Goal: Transaction & Acquisition: Purchase product/service

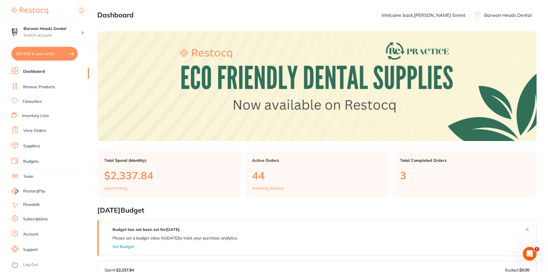
click at [28, 55] on button "$974.05 in your order" at bounding box center [44, 54] width 66 height 14
checkbox input "true"
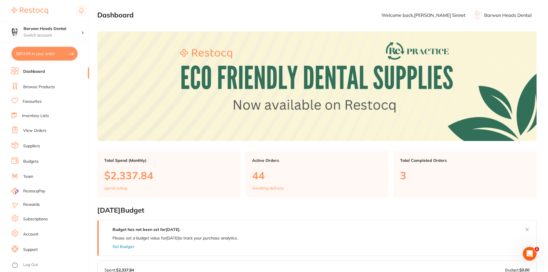
checkbox input "true"
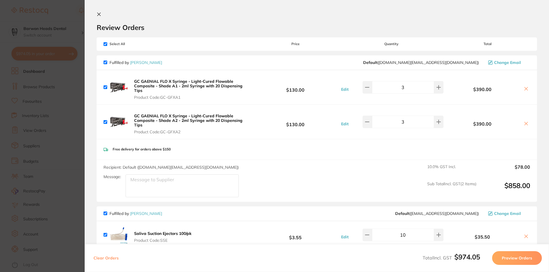
click at [72, 37] on section "Update RRP Set your pre negotiated price for this item. Item Agreed RRP (excl. …" at bounding box center [274, 136] width 549 height 272
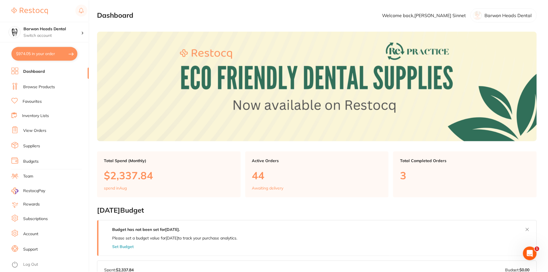
scroll to position [29, 0]
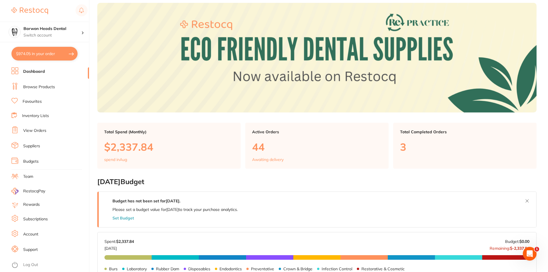
click at [55, 54] on button "$974.05 in your order" at bounding box center [44, 54] width 66 height 14
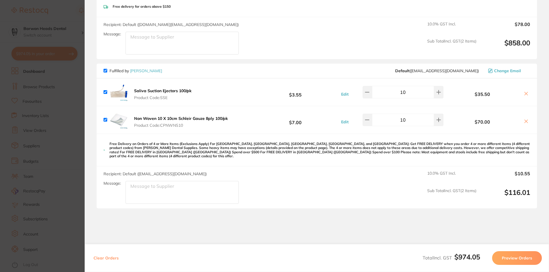
scroll to position [160, 0]
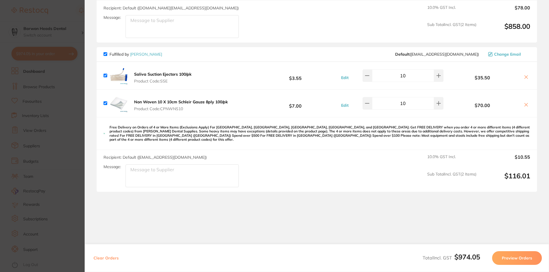
click at [64, 40] on section "Update RRP Set your pre negotiated price for this item. Item Agreed RRP (excl. …" at bounding box center [274, 136] width 549 height 272
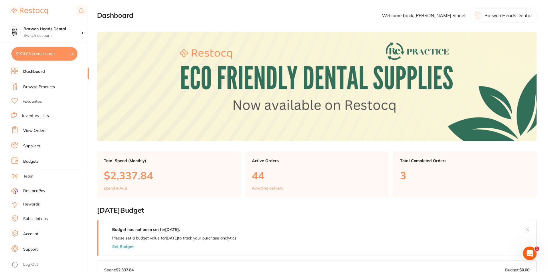
scroll to position [29, 0]
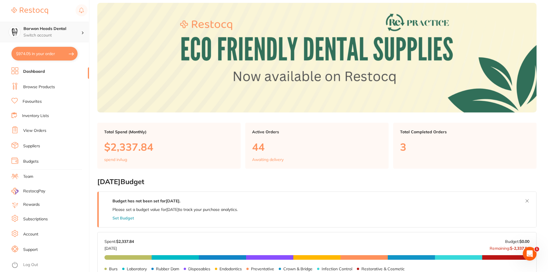
click at [75, 31] on h4 "Barwon Heads Dental" at bounding box center [52, 29] width 58 height 6
click at [75, 94] on ul "Dashboard Browse Products Favourites Inventory Lists View Orders Suppliers Budg…" at bounding box center [49, 169] width 77 height 205
click at [42, 129] on link "View Orders" at bounding box center [34, 131] width 23 height 6
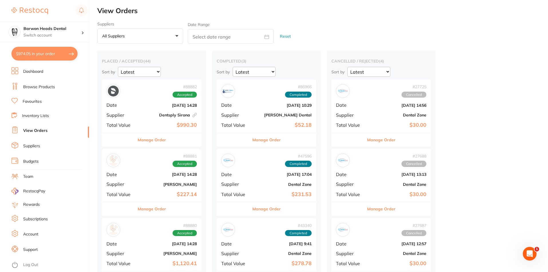
click at [142, 103] on div "# 88882 Accepted Date [DATE] 14:28 Supplier Dentsply [GEOGRAPHIC_DATA] This ord…" at bounding box center [152, 106] width 100 height 53
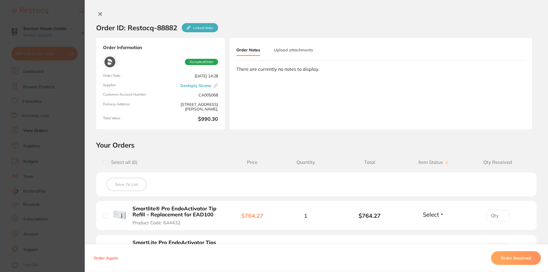
click at [61, 15] on section "Order ID: Restocq- 88882 Linked Order Order Information Accepted Order Order Da…" at bounding box center [274, 136] width 548 height 272
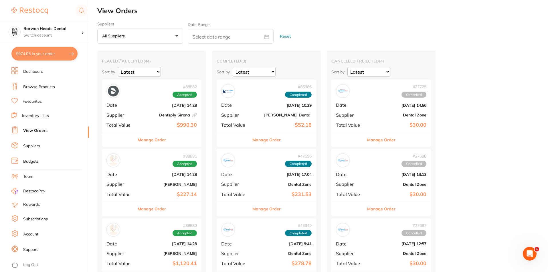
click at [36, 57] on button "$974.05 in your order" at bounding box center [44, 54] width 66 height 14
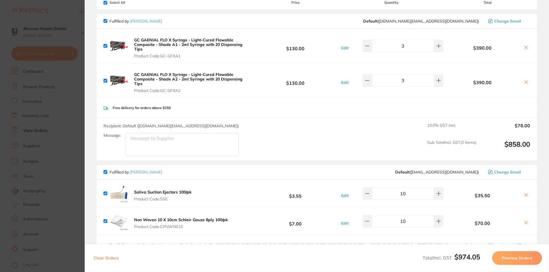
scroll to position [57, 0]
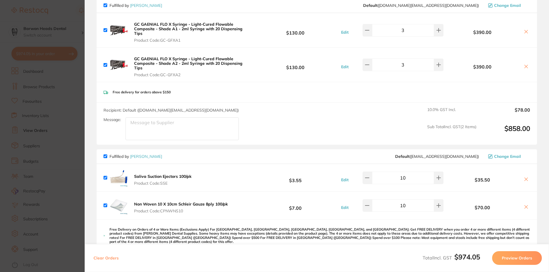
click at [76, 82] on section "Update RRP Set your pre negotiated price for this item. Item Agreed RRP (excl. …" at bounding box center [274, 136] width 549 height 272
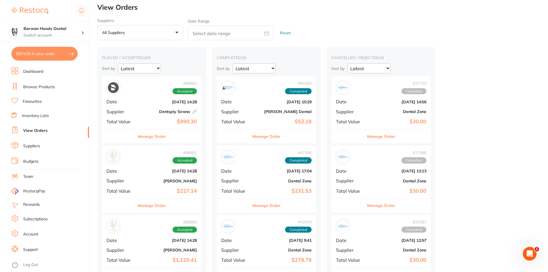
scroll to position [0, 0]
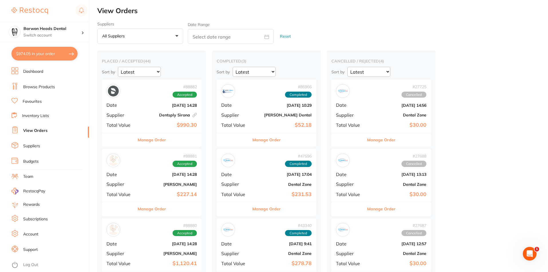
click at [35, 87] on link "Browse Products" at bounding box center [39, 87] width 32 height 6
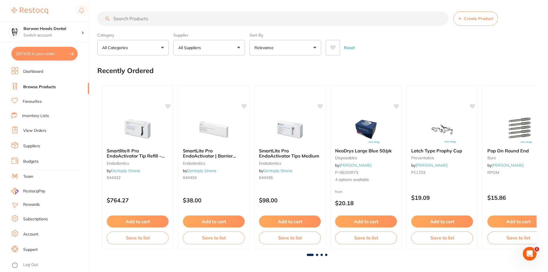
click at [173, 17] on input "search" at bounding box center [272, 18] width 351 height 14
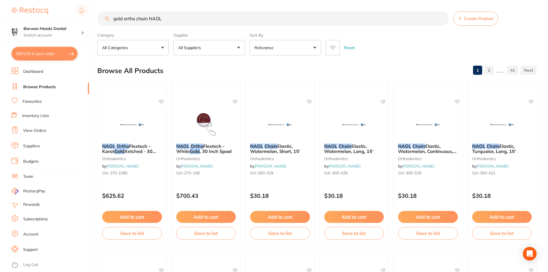
click at [309, 45] on button "Relevance" at bounding box center [284, 47] width 71 height 15
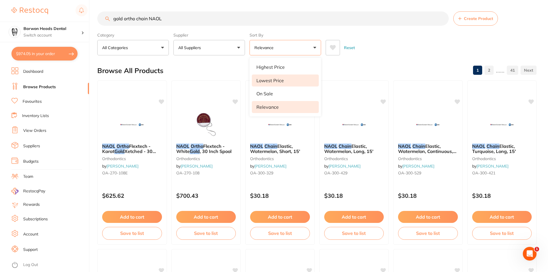
click at [284, 80] on li "Lowest Price" at bounding box center [285, 81] width 67 height 12
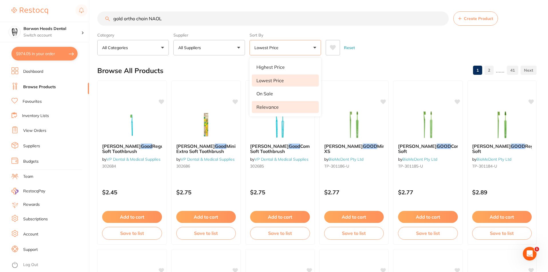
click at [276, 110] on li "Relevance" at bounding box center [285, 107] width 67 height 12
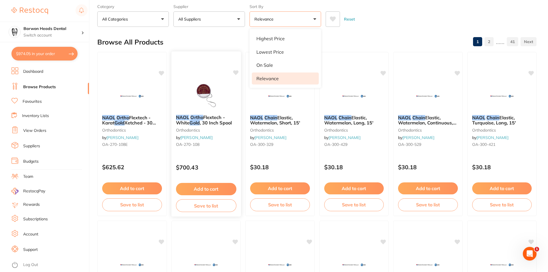
scroll to position [57, 0]
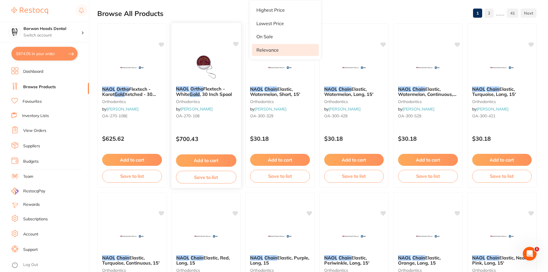
click at [200, 85] on div "NAOL Ortho Flextech - White Gold , 30 Inch Spool orthodontics by [PERSON_NAME] …" at bounding box center [205, 104] width 69 height 44
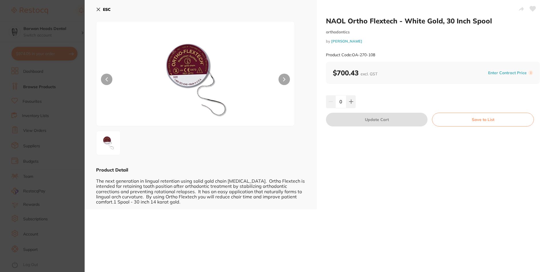
click at [96, 9] on div "ESC Product Detail The next generation in lingual retention using solid gold ch…" at bounding box center [201, 105] width 232 height 210
click at [101, 8] on button "ESC" at bounding box center [103, 10] width 15 height 10
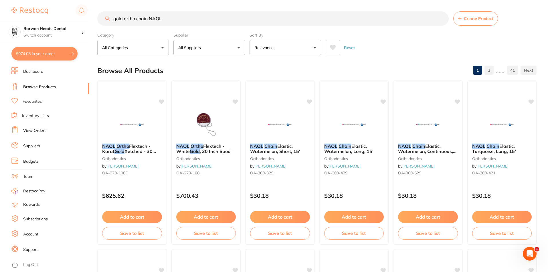
click at [114, 17] on input "gold ortho chain NAOL" at bounding box center [272, 18] width 351 height 14
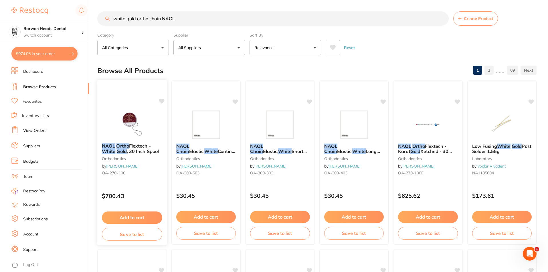
click at [133, 149] on span ", 30 Inch Spool" at bounding box center [143, 152] width 32 height 6
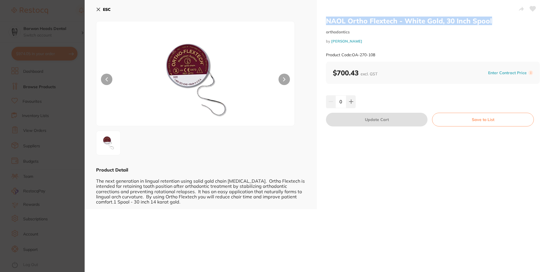
drag, startPoint x: 414, startPoint y: 20, endPoint x: 490, endPoint y: 19, distance: 76.4
click at [490, 19] on div "NAOL Ortho Flextech - White Gold, 30 Inch Spool orthodontics by [PERSON_NAME] P…" at bounding box center [433, 105] width 232 height 210
copy h2 "NAOL Ortho Flextech - White Gold, 30 Inch Spool"
click at [96, 9] on icon at bounding box center [98, 9] width 5 height 5
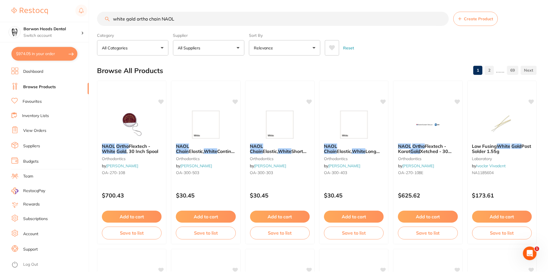
scroll to position [0, 0]
drag, startPoint x: 207, startPoint y: 18, endPoint x: 110, endPoint y: 21, distance: 97.0
click at [110, 21] on input "white gold ortho chain NAOL" at bounding box center [272, 18] width 351 height 14
paste input "NAOL Ortho Flextech - White Gold, 30 Inch Spool"
type input "NAOL Ortho Flextech - White Gold, 30 Inch Spool"
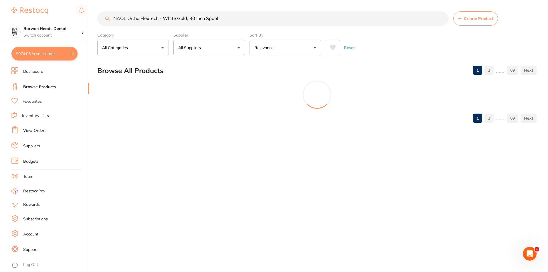
scroll to position [0, 0]
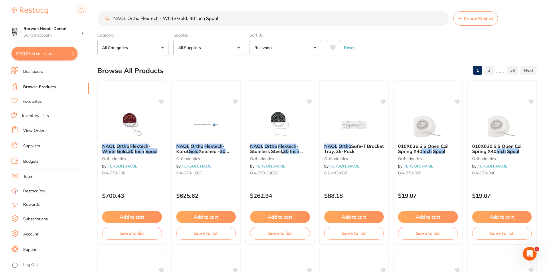
click at [293, 47] on button "Relevance" at bounding box center [284, 47] width 71 height 15
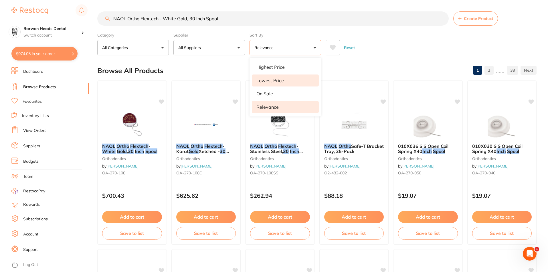
click at [278, 81] on p "Lowest Price" at bounding box center [269, 80] width 27 height 5
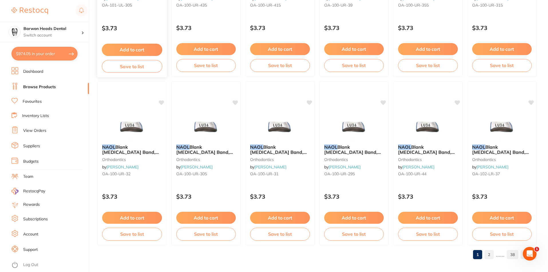
scroll to position [1354, 0]
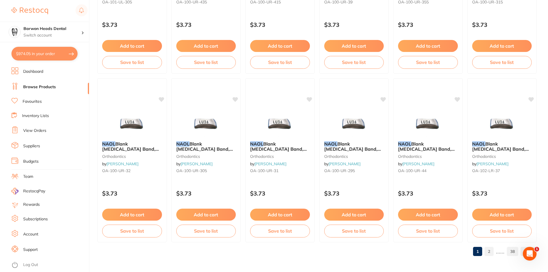
click at [491, 251] on link "2" at bounding box center [488, 251] width 9 height 11
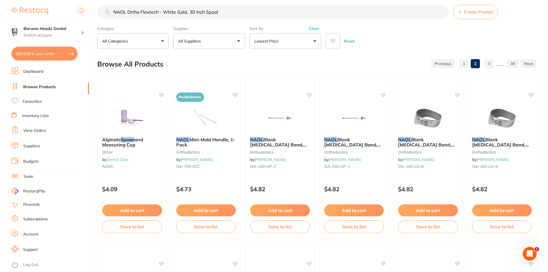
scroll to position [0, 0]
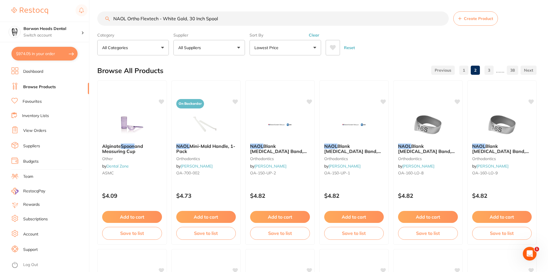
click at [303, 50] on button "Lowest Price" at bounding box center [284, 47] width 71 height 15
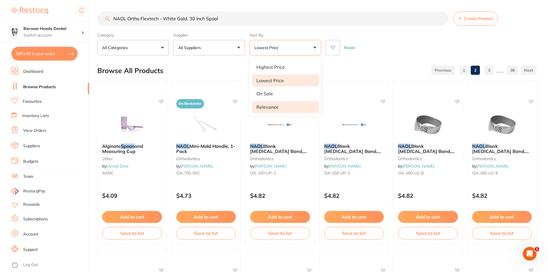
click at [273, 106] on p "Relevance" at bounding box center [267, 107] width 22 height 5
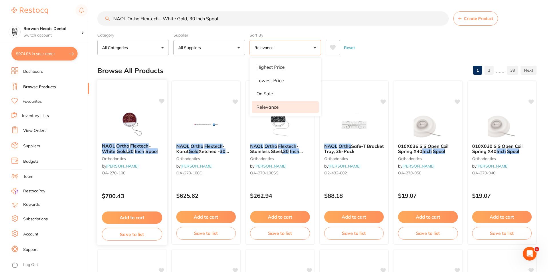
click at [124, 148] on em "Ortho" at bounding box center [122, 146] width 13 height 6
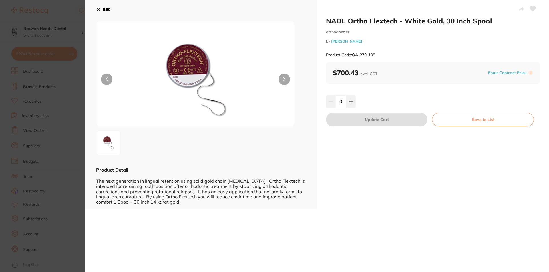
click at [100, 10] on icon at bounding box center [98, 9] width 5 height 5
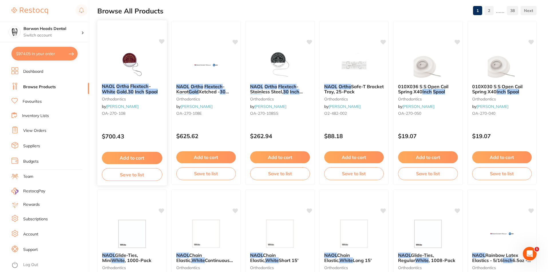
scroll to position [35, 0]
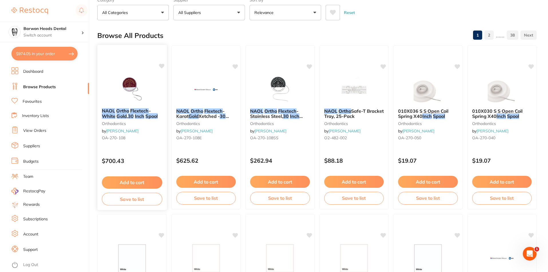
click at [135, 184] on button "Add to cart" at bounding box center [132, 183] width 60 height 12
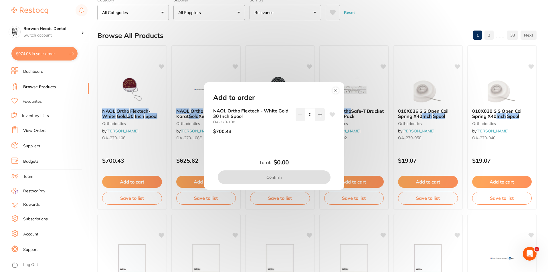
scroll to position [0, 0]
drag, startPoint x: 318, startPoint y: 117, endPoint x: 309, endPoint y: 130, distance: 15.7
click at [318, 117] on icon at bounding box center [319, 115] width 5 height 5
type input "1"
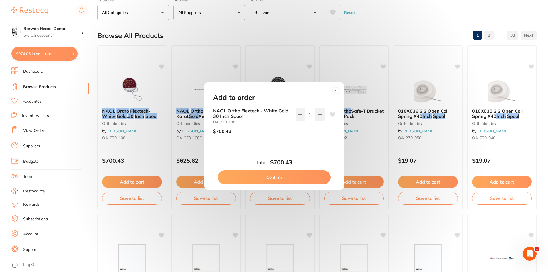
click at [273, 179] on button "Confirm" at bounding box center [274, 178] width 113 height 14
checkbox input "false"
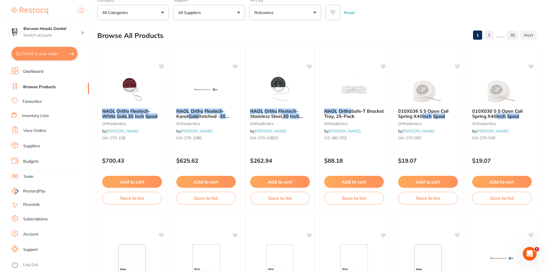
click at [44, 54] on button "$1,744.52 in your order" at bounding box center [44, 54] width 66 height 14
checkbox input "true"
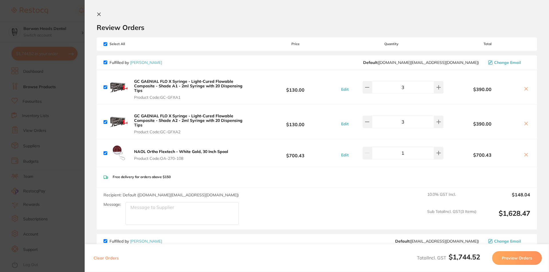
drag, startPoint x: 154, startPoint y: 204, endPoint x: 155, endPoint y: 207, distance: 2.9
click at [154, 207] on textarea "Message:" at bounding box center [182, 213] width 113 height 23
type textarea "please check with JM if its the correct gold chain"
click at [285, 206] on div "Recipient: Default ( [DOMAIN_NAME][EMAIL_ADDRESS][DOMAIN_NAME] ) Message: pleas…" at bounding box center [317, 209] width 440 height 42
click at [100, 13] on icon at bounding box center [99, 14] width 3 height 3
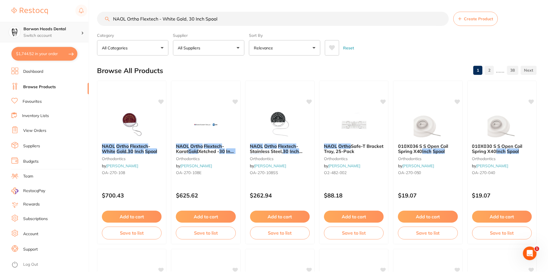
scroll to position [35, 0]
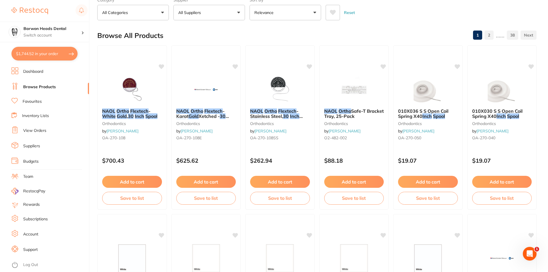
click at [42, 51] on button "$1,744.52 in your order" at bounding box center [44, 54] width 66 height 14
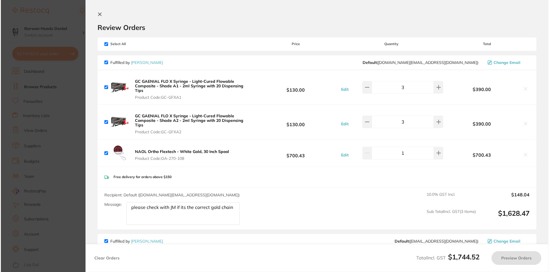
scroll to position [0, 0]
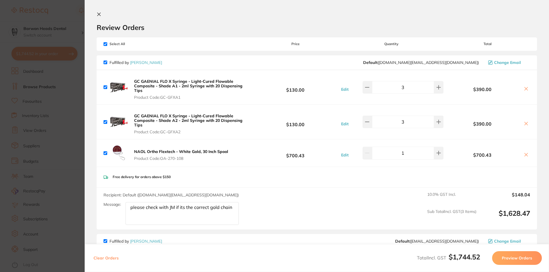
click at [99, 11] on section "Review Orders Your orders are being processed and we will notify you once we ha…" at bounding box center [317, 136] width 464 height 272
click at [100, 14] on icon at bounding box center [99, 14] width 5 height 5
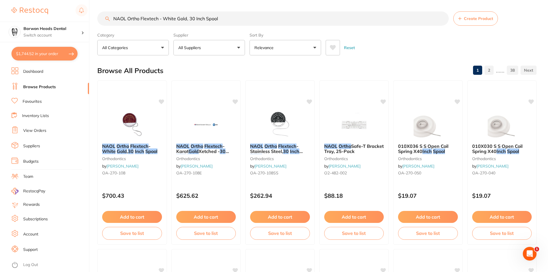
drag, startPoint x: 234, startPoint y: 18, endPoint x: 82, endPoint y: 18, distance: 151.8
click at [82, 18] on div "$1,744.52 Barwon Heads Dental Switch account Barwon Heads Dental Queenscliff Fa…" at bounding box center [274, 136] width 548 height 272
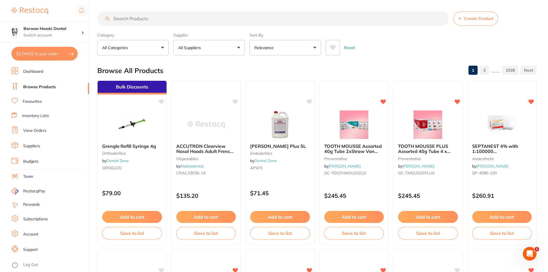
click at [32, 55] on button "$1,744.52 in your order" at bounding box center [44, 54] width 66 height 14
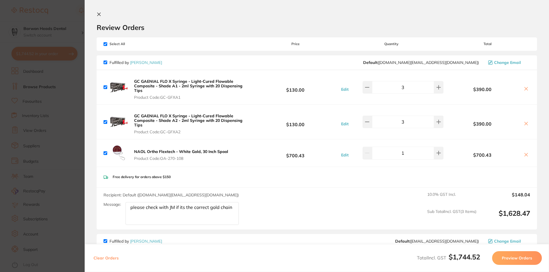
click at [68, 17] on section "Update RRP Set your pre negotiated price for this item. Item Agreed RRP (excl. …" at bounding box center [274, 136] width 549 height 272
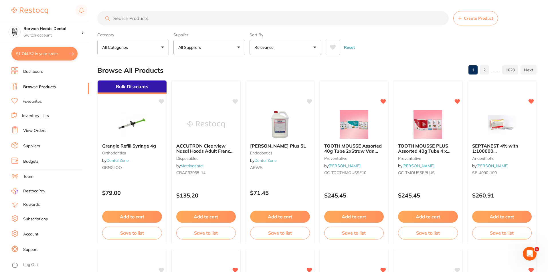
click at [147, 14] on input "search" at bounding box center [272, 18] width 351 height 14
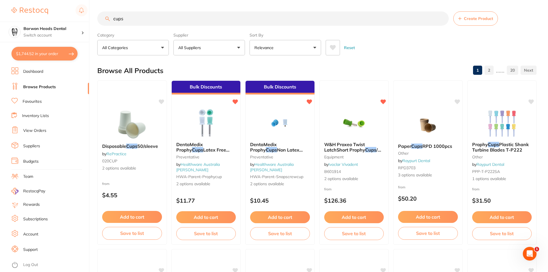
scroll to position [0, 0]
click at [292, 53] on button "Relevance" at bounding box center [284, 47] width 71 height 15
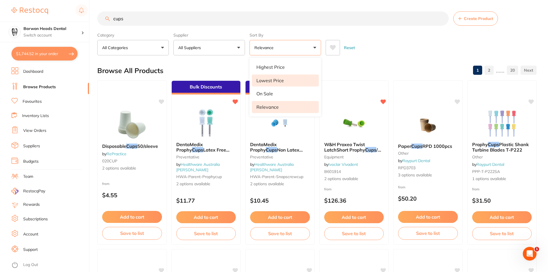
click at [274, 81] on p "Lowest Price" at bounding box center [269, 80] width 27 height 5
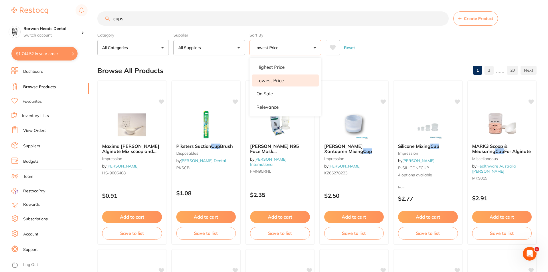
click at [114, 19] on input "cups" at bounding box center [272, 18] width 351 height 14
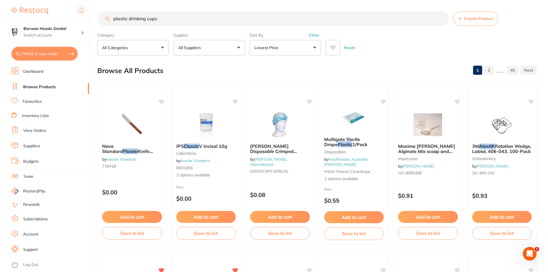
click at [295, 47] on button "Lowest Price" at bounding box center [284, 47] width 71 height 15
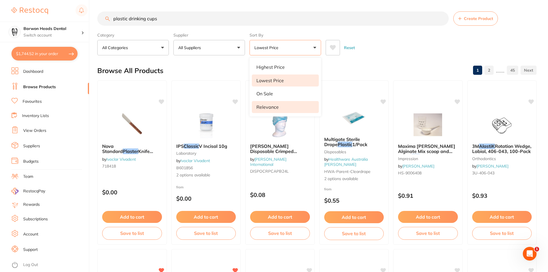
click at [275, 106] on p "Relevance" at bounding box center [267, 107] width 22 height 5
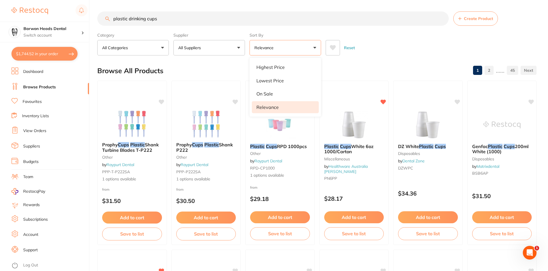
drag, startPoint x: 145, startPoint y: 18, endPoint x: 108, endPoint y: 17, distance: 37.2
click at [108, 17] on div "plastic drinking cups Create Product" at bounding box center [316, 18] width 439 height 14
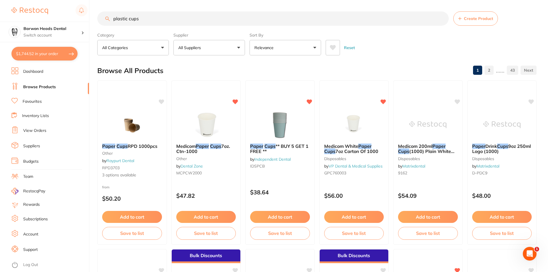
type input "plastic cups"
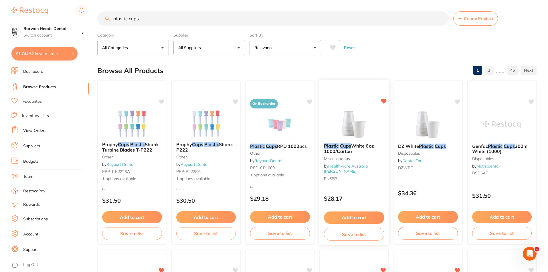
click at [355, 217] on button "Add to cart" at bounding box center [353, 218] width 60 height 12
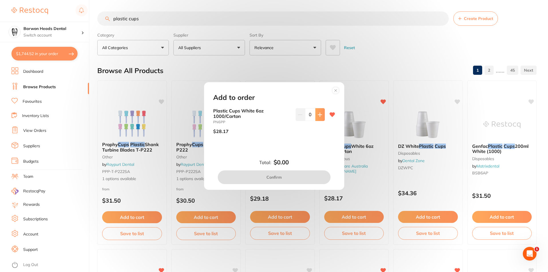
click at [318, 115] on icon at bounding box center [320, 115] width 4 height 4
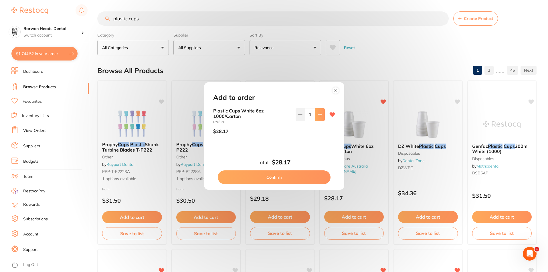
click at [319, 117] on icon at bounding box center [319, 115] width 5 height 5
type input "2"
click at [282, 178] on button "Confirm" at bounding box center [274, 178] width 113 height 14
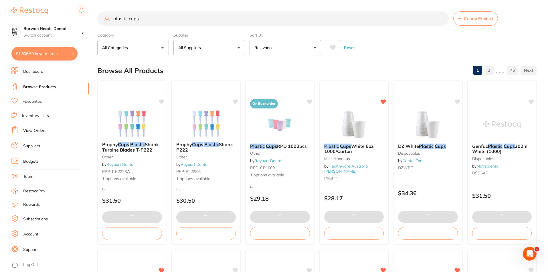
click at [39, 54] on button "$1,806.50 in your order" at bounding box center [44, 54] width 66 height 14
checkbox input "true"
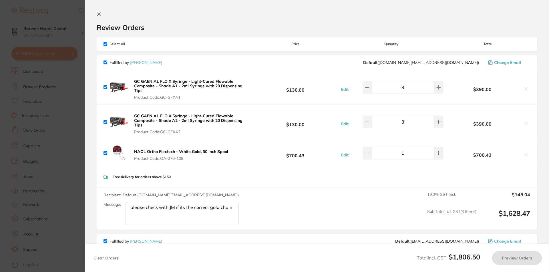
checkbox input "false"
checkbox input "true"
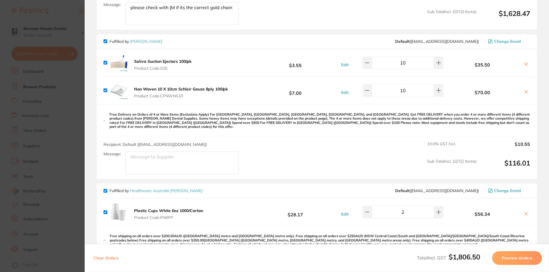
scroll to position [257, 0]
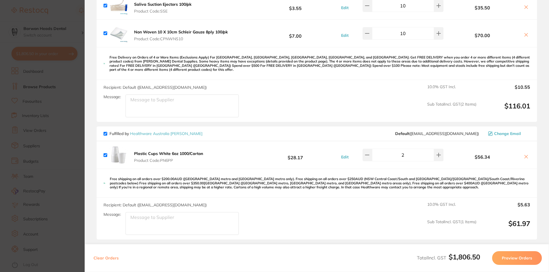
click at [69, 11] on section "Update RRP Set your pre negotiated price for this item. Item Agreed RRP (excl. …" at bounding box center [274, 136] width 549 height 272
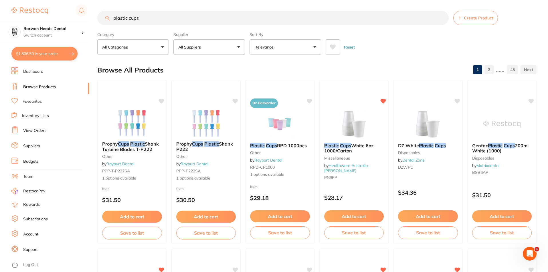
scroll to position [0, 0]
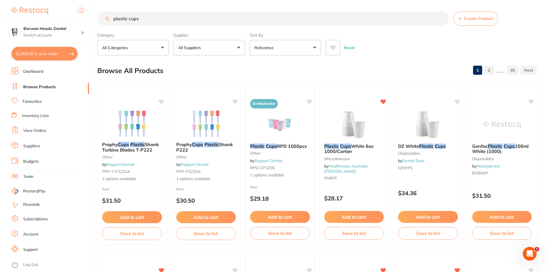
drag, startPoint x: 150, startPoint y: 15, endPoint x: 92, endPoint y: 15, distance: 58.3
click at [92, 15] on div "$1,806.50 Barwon Heads Dental Switch account Barwon Heads Dental Queenscliff Fa…" at bounding box center [274, 136] width 548 height 272
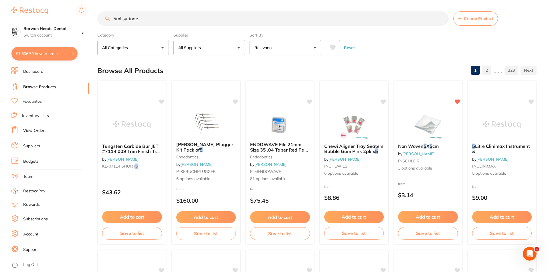
type input "5ml syringe"
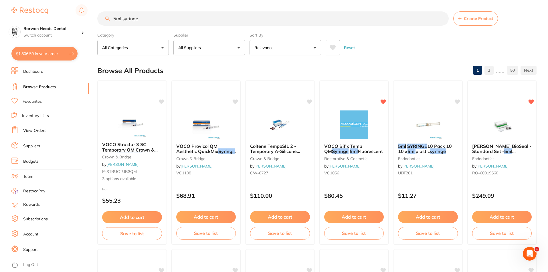
drag, startPoint x: 160, startPoint y: 15, endPoint x: 113, endPoint y: 20, distance: 47.4
click at [113, 20] on input "5ml syringe" at bounding box center [272, 18] width 351 height 14
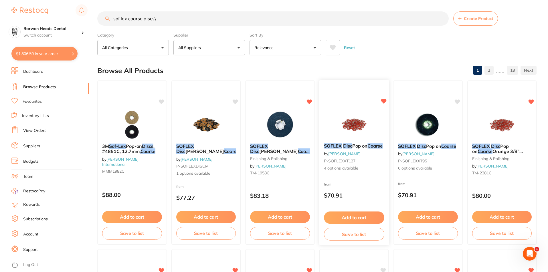
click at [345, 146] on em "Disc" at bounding box center [347, 146] width 9 height 6
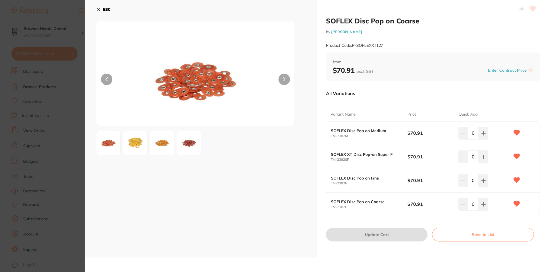
click at [190, 147] on img at bounding box center [189, 143] width 21 height 21
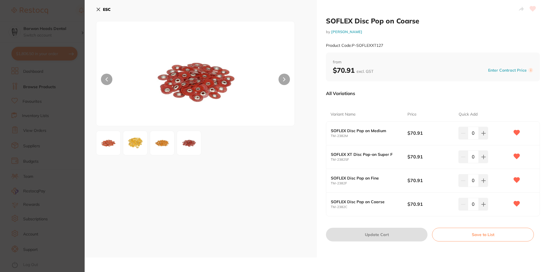
click at [99, 10] on icon at bounding box center [98, 9] width 5 height 5
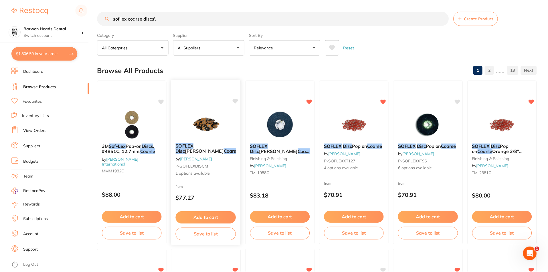
scroll to position [0, 0]
click at [180, 16] on input "sof lex coarse discs\" at bounding box center [272, 18] width 351 height 14
type input "sof lex coarse discs"
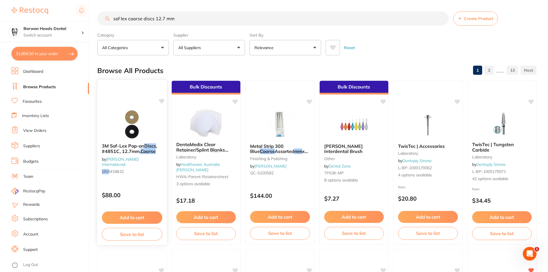
click at [141, 146] on span "3M Sof-Lex Pop-on" at bounding box center [123, 146] width 42 height 6
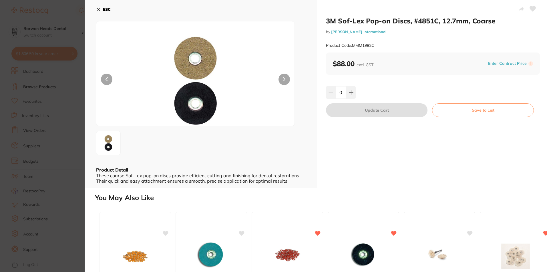
click at [99, 9] on icon at bounding box center [98, 9] width 3 height 3
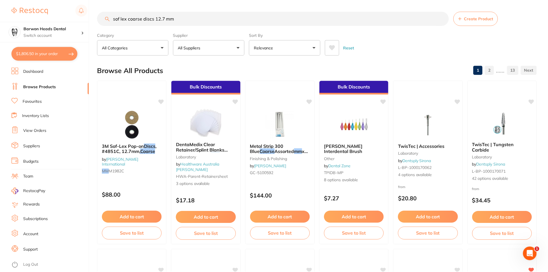
scroll to position [0, 0]
click at [142, 18] on input "sof lex coarse discs 12.7 mm" at bounding box center [272, 18] width 351 height 14
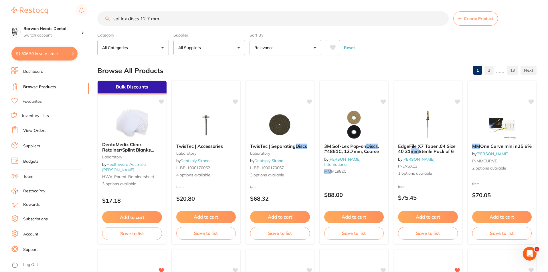
scroll to position [0, 0]
click at [195, 20] on input "sof lex discs 12.7 mm" at bounding box center [272, 18] width 351 height 14
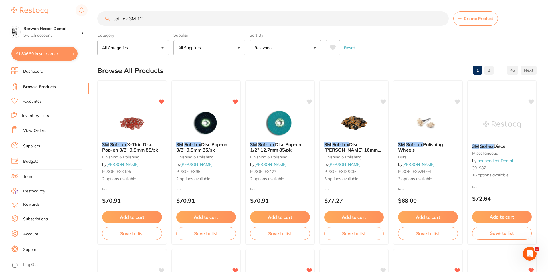
type input "sof-lex 3M 12"
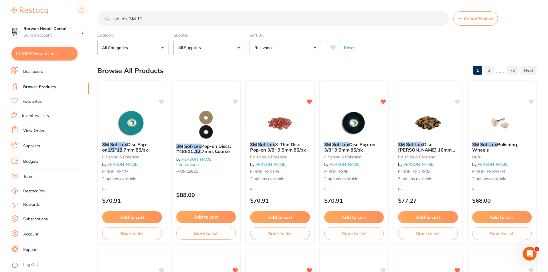
click at [222, 45] on button "All Suppliers" at bounding box center [208, 47] width 71 height 15
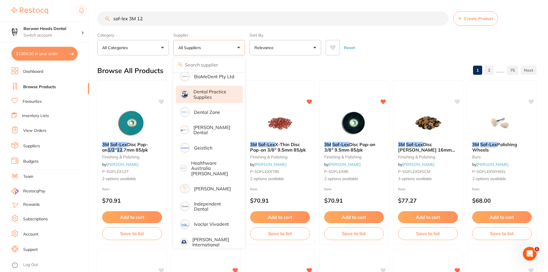
scroll to position [57, 0]
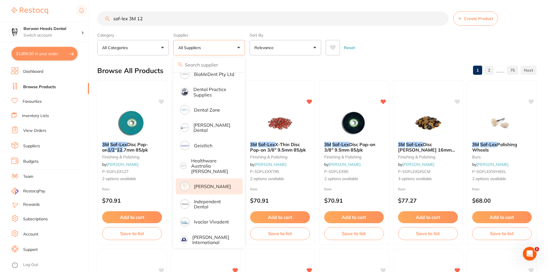
click at [208, 184] on p "[PERSON_NAME]" at bounding box center [212, 186] width 37 height 5
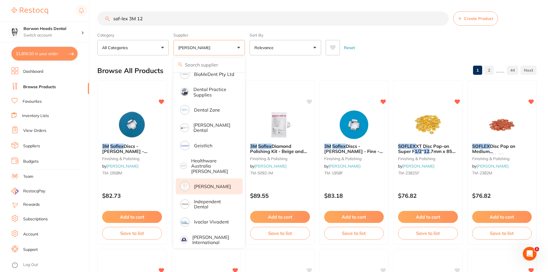
scroll to position [0, 0]
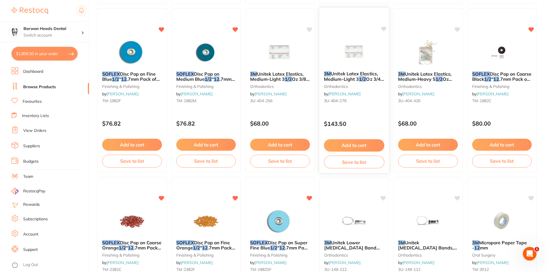
scroll to position [257, 0]
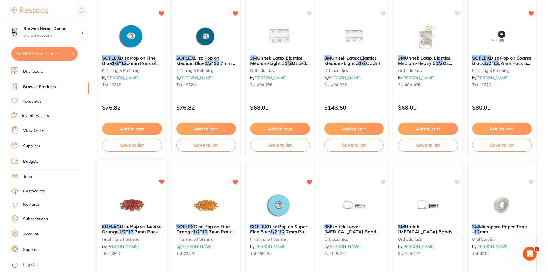
click at [122, 231] on span "Disc Pop on Coarse Orange" at bounding box center [132, 229] width 60 height 11
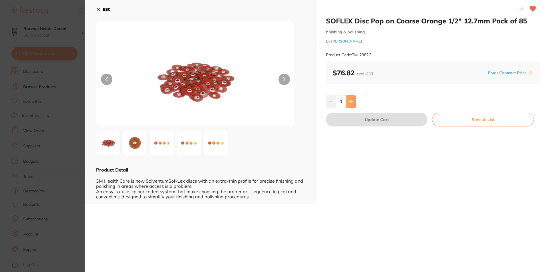
click at [351, 104] on button at bounding box center [350, 101] width 9 height 13
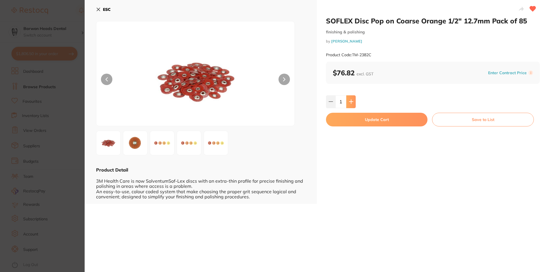
click at [352, 104] on icon at bounding box center [351, 102] width 5 height 5
type input "2"
click at [382, 120] on button "Update Cart" at bounding box center [377, 120] width 102 height 14
checkbox input "false"
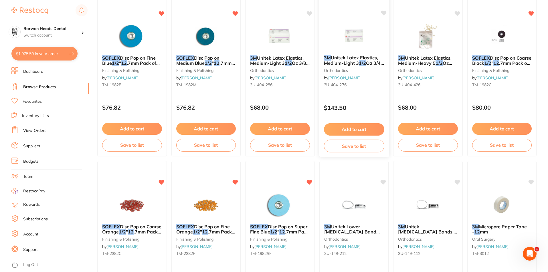
scroll to position [285, 0]
click at [43, 58] on button "$1,975.50 in your order" at bounding box center [44, 54] width 66 height 14
checkbox input "true"
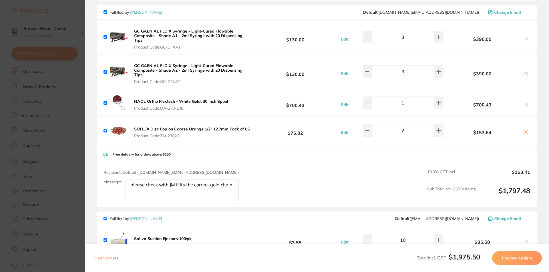
scroll to position [0, 0]
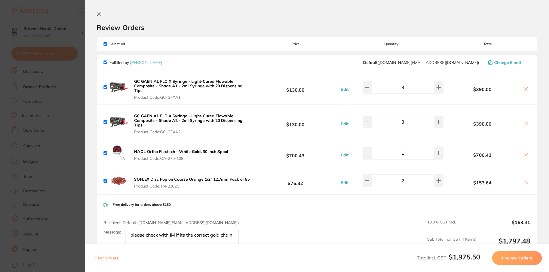
click at [98, 15] on icon at bounding box center [99, 14] width 3 height 3
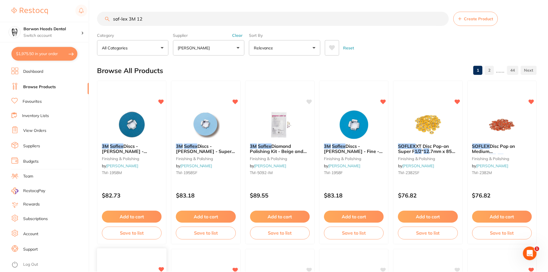
scroll to position [257, 0]
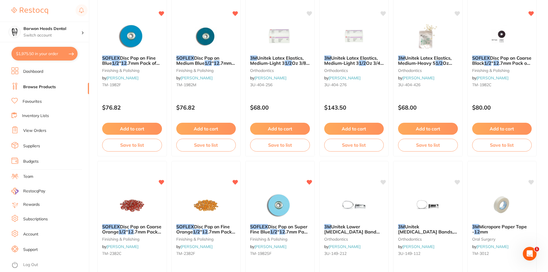
click at [38, 55] on button "$1,975.50 in your order" at bounding box center [44, 54] width 66 height 14
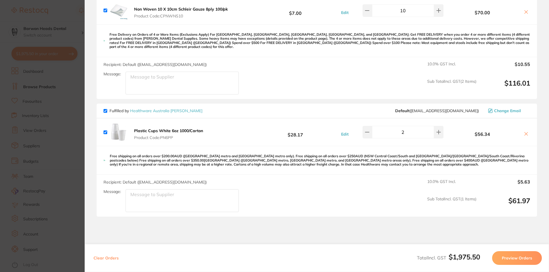
scroll to position [315, 0]
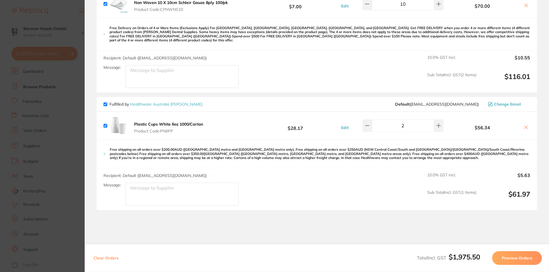
click at [69, 15] on section "Update RRP Set your pre negotiated price for this item. Item Agreed RRP (excl. …" at bounding box center [274, 136] width 549 height 272
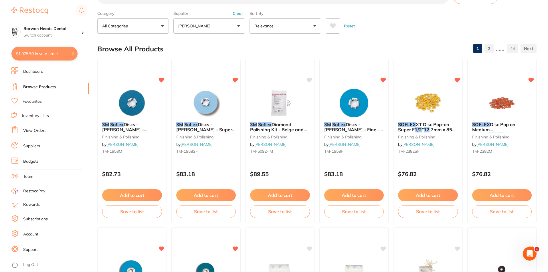
scroll to position [0, 0]
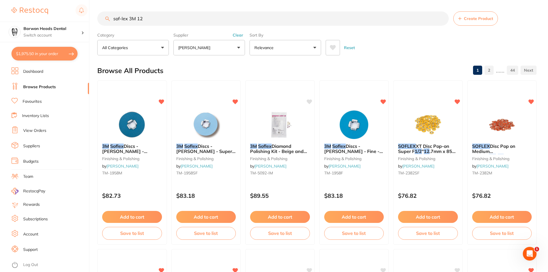
click at [201, 46] on p "[PERSON_NAME]" at bounding box center [195, 48] width 34 height 6
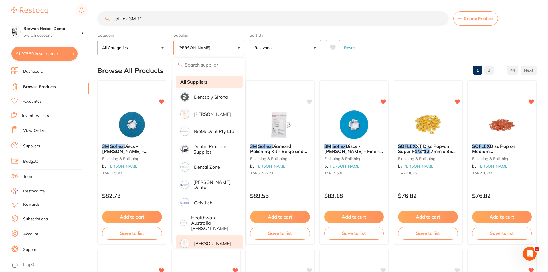
click at [202, 79] on strong "All Suppliers" at bounding box center [193, 81] width 27 height 5
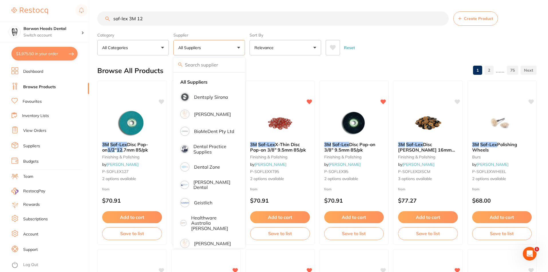
click at [89, 17] on div "$1,975.50 Barwon Heads Dental Switch account Barwon Heads Dental Queenscliff Fa…" at bounding box center [274, 136] width 548 height 272
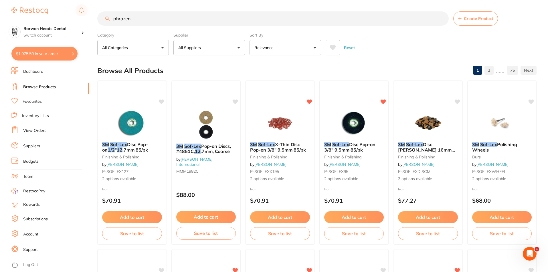
type input "phrozen"
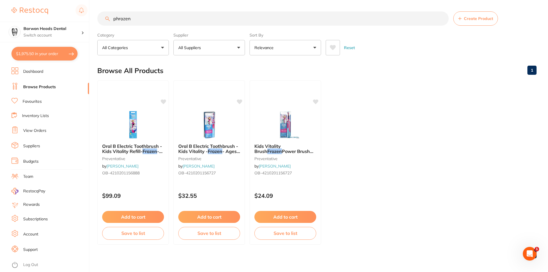
drag, startPoint x: 139, startPoint y: 18, endPoint x: 71, endPoint y: 20, distance: 68.6
click at [71, 20] on div "$1,975.50 Barwon Heads Dental Switch account Barwon Heads Dental Queenscliff Fa…" at bounding box center [274, 136] width 548 height 272
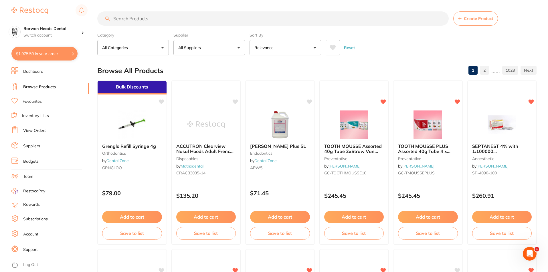
click at [169, 21] on input "search" at bounding box center [272, 18] width 351 height 14
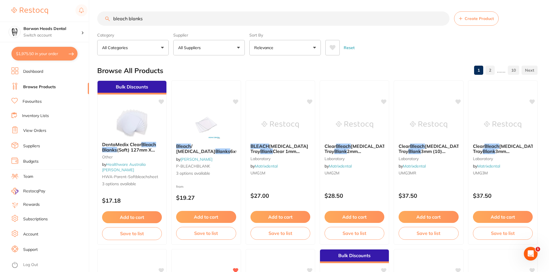
type input "bleach blanks"
click at [216, 47] on button "All Suppliers" at bounding box center [208, 47] width 71 height 15
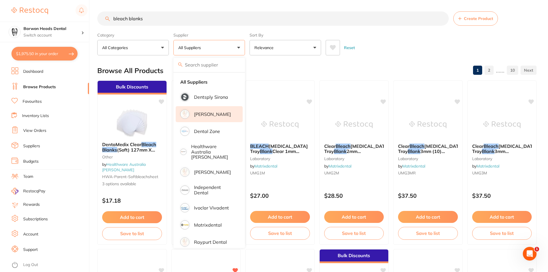
click at [216, 114] on p "[PERSON_NAME]" at bounding box center [212, 114] width 37 height 5
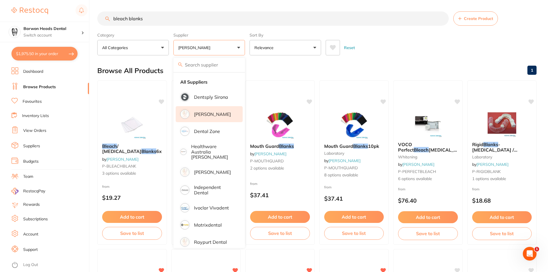
click at [298, 68] on div "Browse All Products 1" at bounding box center [316, 70] width 439 height 19
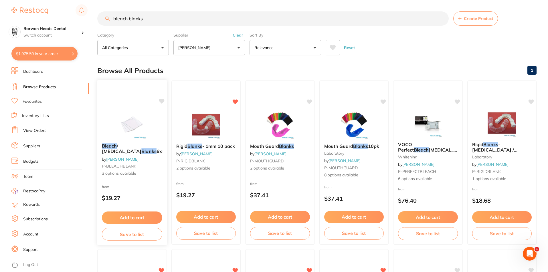
click at [124, 146] on span "/ Whitening" at bounding box center [121, 148] width 39 height 11
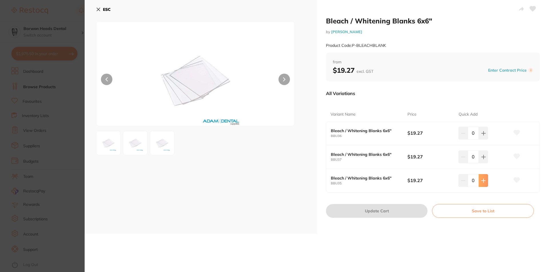
click at [484, 136] on icon at bounding box center [483, 133] width 5 height 5
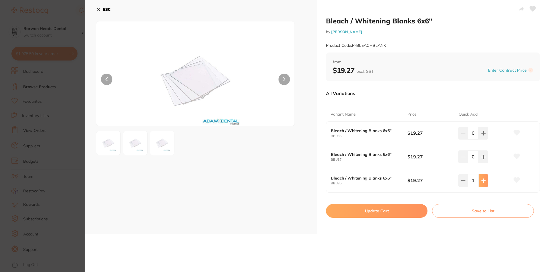
click at [484, 136] on icon at bounding box center [483, 133] width 5 height 5
type input "5"
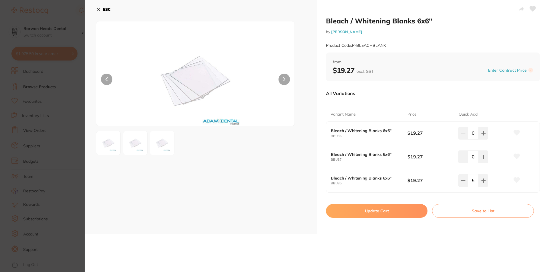
click at [373, 213] on button "Update Cart" at bounding box center [377, 211] width 102 height 14
checkbox input "false"
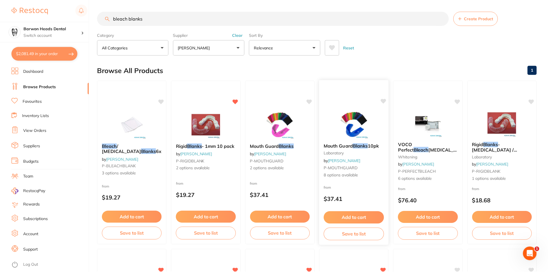
scroll to position [0, 0]
drag, startPoint x: 170, startPoint y: 19, endPoint x: 114, endPoint y: 16, distance: 55.3
click at [114, 16] on input "bleach blanks" at bounding box center [272, 18] width 351 height 14
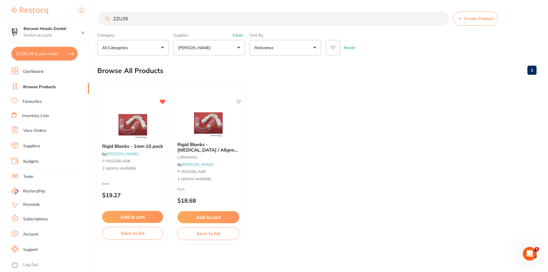
scroll to position [0, 0]
type input "ZZU35"
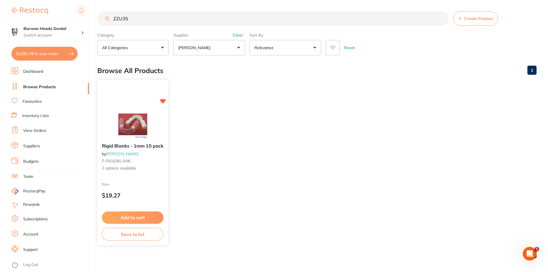
click at [120, 146] on span "Rigid Blanks - 1mm 10 pack" at bounding box center [132, 146] width 61 height 6
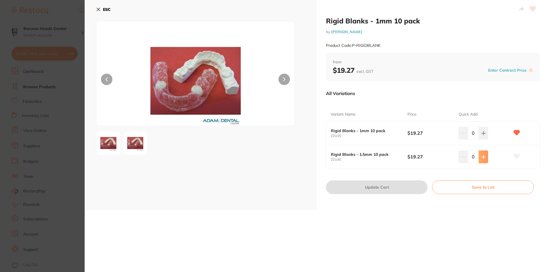
click at [484, 136] on icon at bounding box center [483, 133] width 5 height 5
type input "1"
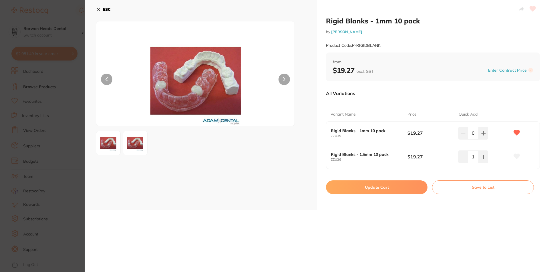
click at [381, 189] on button "Update Cart" at bounding box center [377, 188] width 102 height 14
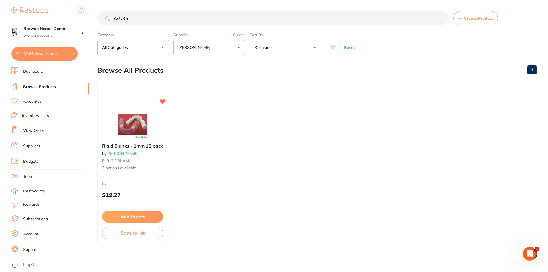
drag, startPoint x: 134, startPoint y: 17, endPoint x: 105, endPoint y: 19, distance: 29.2
click at [105, 19] on input "ZZU35" at bounding box center [272, 18] width 351 height 14
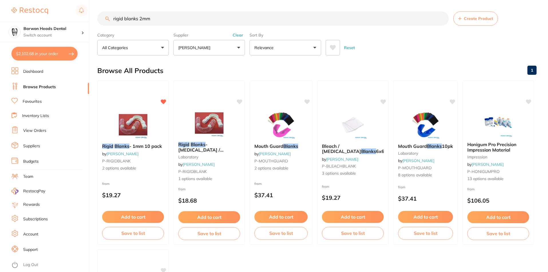
type input "rigid blanks 2mm"
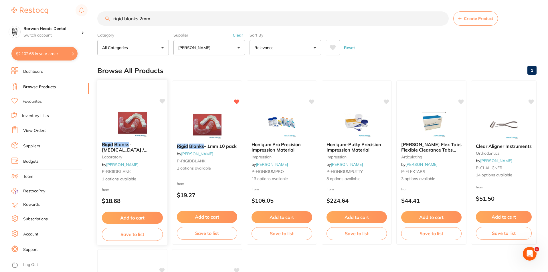
click at [136, 146] on span "- Splint / Aligner / Retainer Material" at bounding box center [131, 153] width 59 height 22
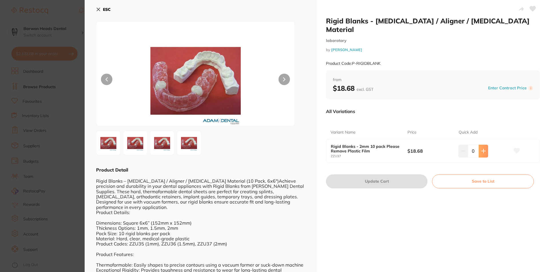
click at [482, 145] on button at bounding box center [483, 151] width 9 height 13
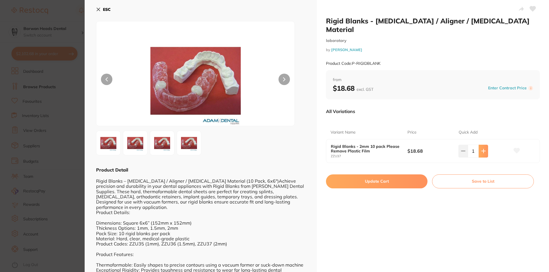
click at [482, 145] on button at bounding box center [483, 151] width 9 height 13
type input "5"
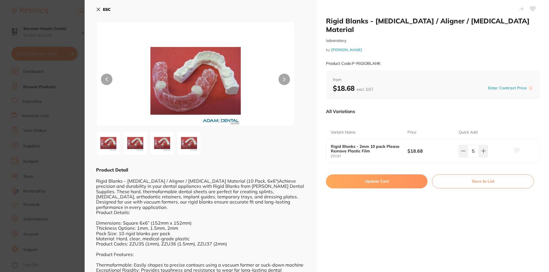
click at [369, 175] on button "Update Cart" at bounding box center [377, 182] width 102 height 14
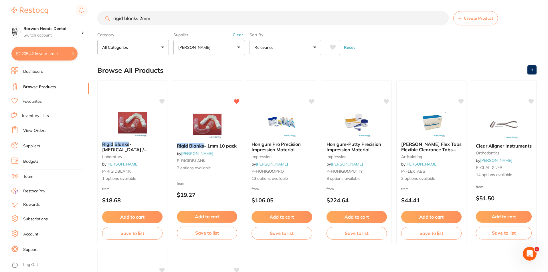
click at [54, 59] on button "$2,205.42 in your order" at bounding box center [44, 54] width 66 height 14
checkbox input "true"
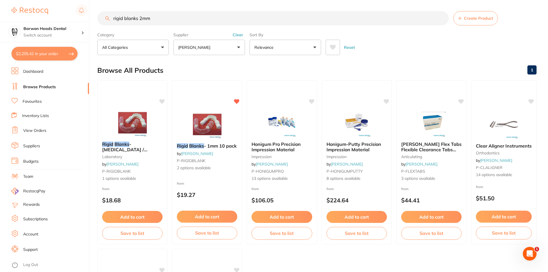
checkbox input "true"
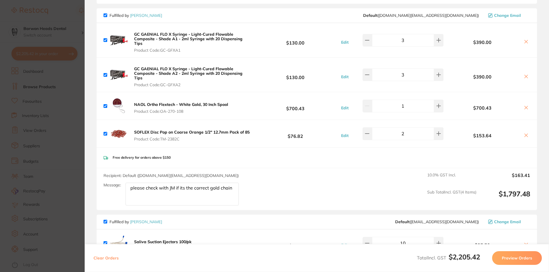
scroll to position [0, 0]
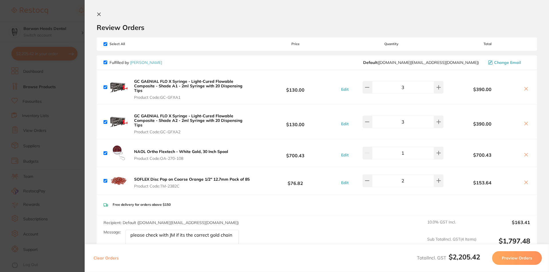
click at [96, 14] on section "Review Orders Your orders are being processed and we will notify you once we ha…" at bounding box center [317, 136] width 464 height 272
click at [101, 15] on icon at bounding box center [99, 14] width 5 height 5
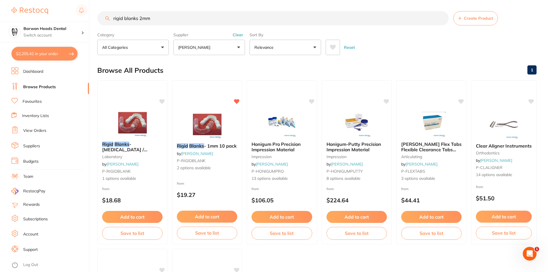
drag, startPoint x: 178, startPoint y: 16, endPoint x: 100, endPoint y: 18, distance: 78.7
click at [100, 18] on input "rigid blanks 2mm" at bounding box center [272, 18] width 351 height 14
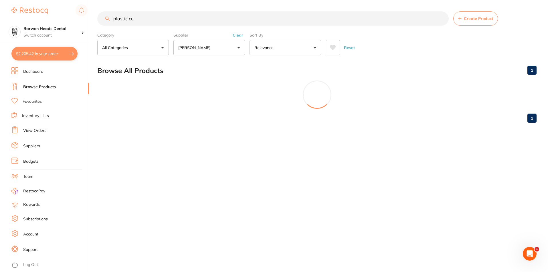
scroll to position [0, 0]
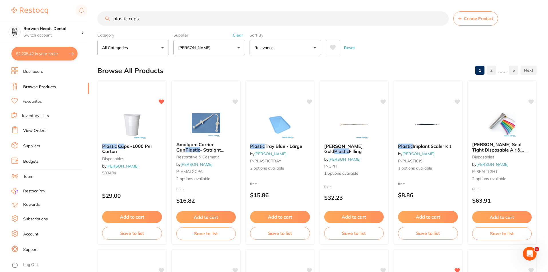
type input "plastic cups"
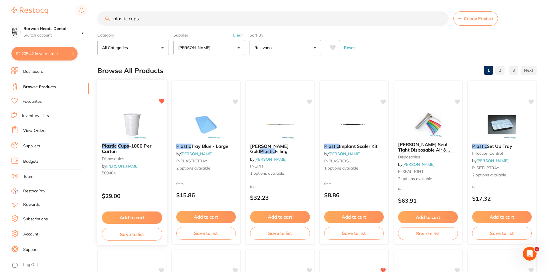
click at [133, 146] on span "-1000 Per Carton" at bounding box center [126, 148] width 49 height 11
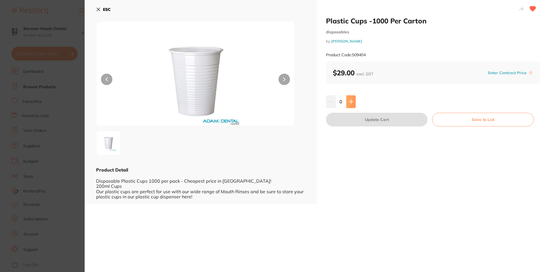
click at [351, 103] on icon at bounding box center [351, 102] width 5 height 5
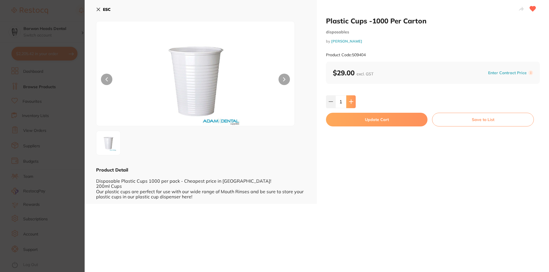
click at [351, 102] on icon at bounding box center [351, 102] width 5 height 5
type input "2"
click at [366, 120] on button "Update Cart" at bounding box center [377, 120] width 102 height 14
checkbox input "false"
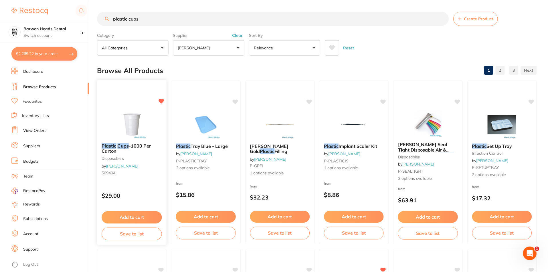
scroll to position [0, 0]
drag, startPoint x: 29, startPoint y: 52, endPoint x: 63, endPoint y: 67, distance: 37.6
click at [29, 51] on button "$2,269.22 in your order" at bounding box center [44, 54] width 66 height 14
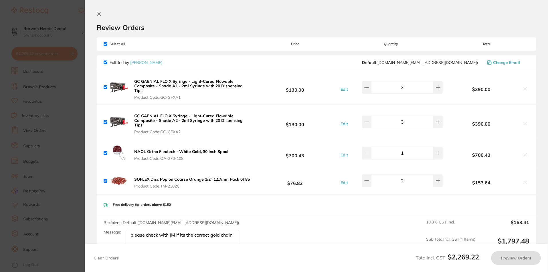
checkbox input "true"
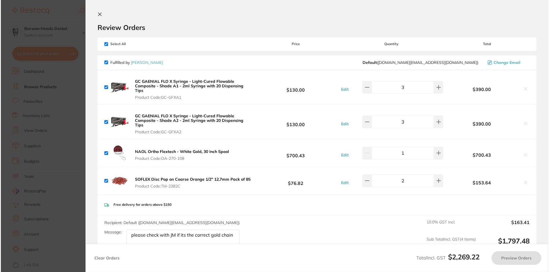
scroll to position [0, 0]
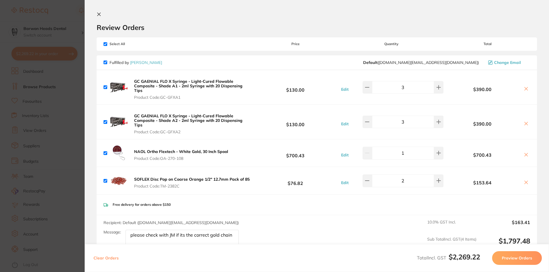
checkbox input "false"
checkbox input "true"
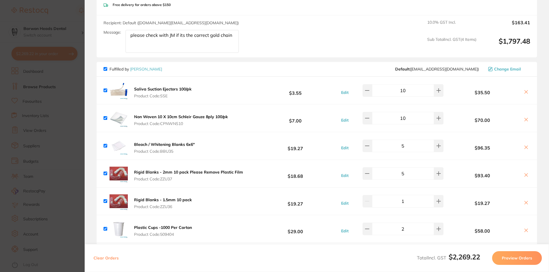
scroll to position [400, 0]
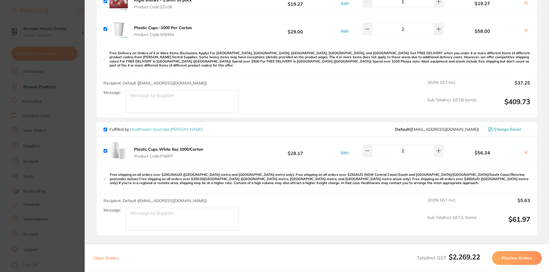
click at [526, 150] on icon at bounding box center [526, 152] width 5 height 5
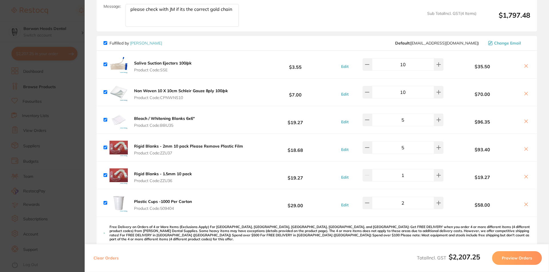
scroll to position [212, 0]
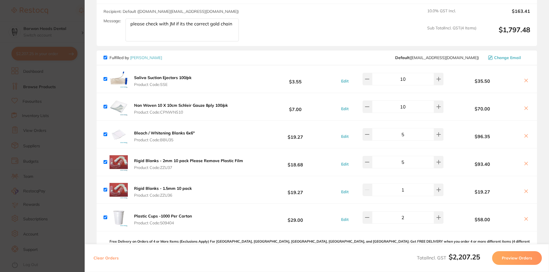
checkbox input "true"
